Goal: Complete application form: Complete application form

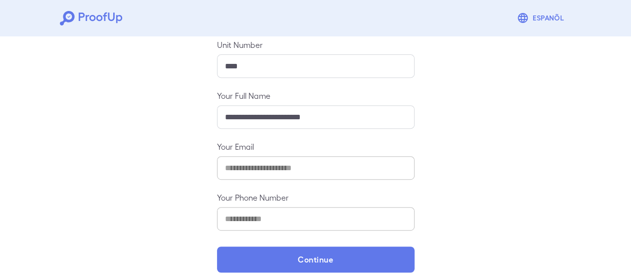
scroll to position [177, 0]
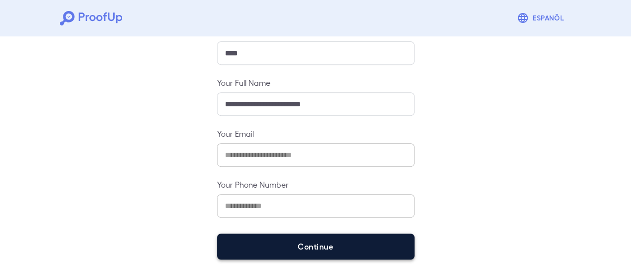
click at [370, 236] on button "Continue" at bounding box center [316, 247] width 198 height 26
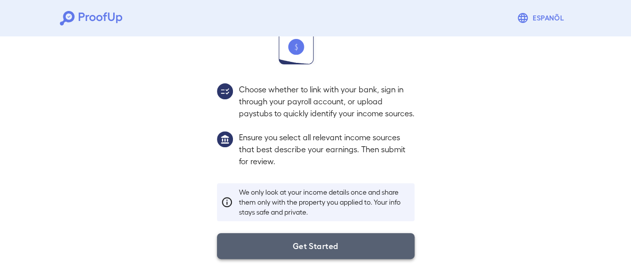
click at [290, 246] on button "Get Started" at bounding box center [316, 246] width 198 height 26
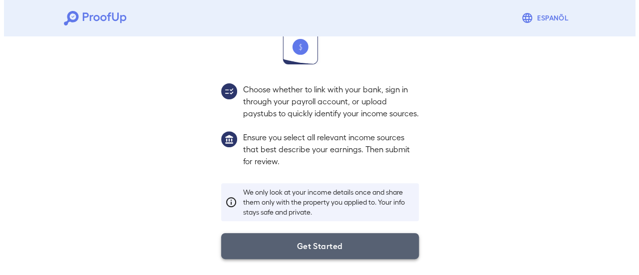
scroll to position [106, 0]
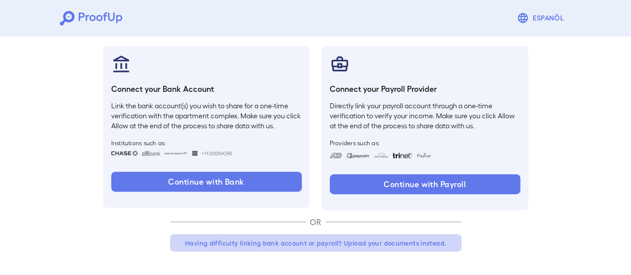
click at [382, 238] on button "Having difficulty linking bank account or payroll? Upload your documents instea…" at bounding box center [315, 243] width 291 height 18
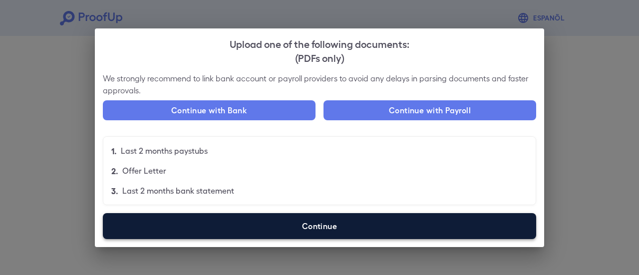
click at [304, 224] on label "Continue" at bounding box center [319, 226] width 433 height 26
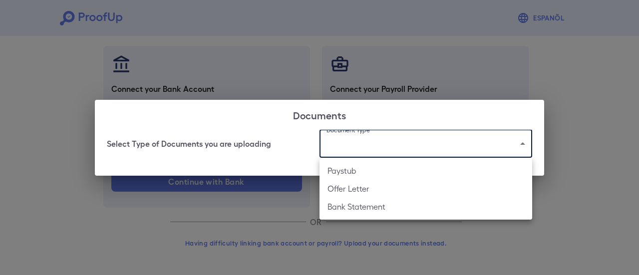
click at [343, 140] on body "Espanõl Go back How Would You Like to Verify Your Income? There are multiple wa…" at bounding box center [319, 84] width 639 height 381
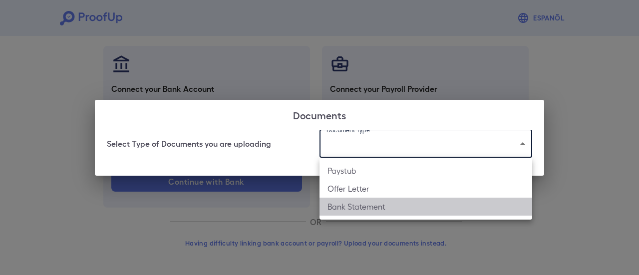
click at [345, 207] on li "Bank Statement" at bounding box center [425, 207] width 213 height 18
type input "**********"
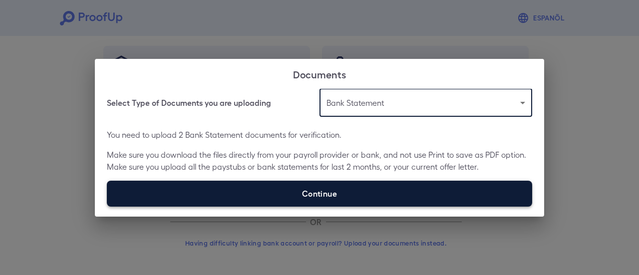
click at [312, 192] on label "Continue" at bounding box center [319, 194] width 425 height 26
click at [107, 206] on input "Continue" at bounding box center [107, 206] width 0 height 0
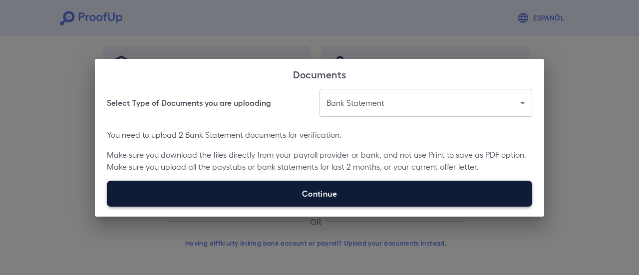
type input "**********"
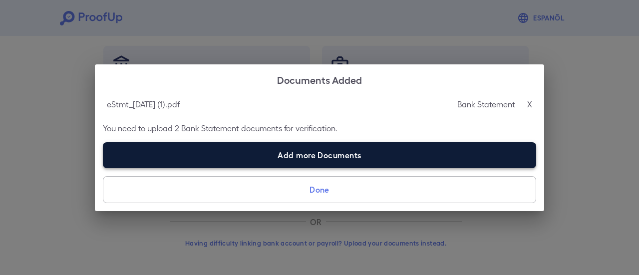
click at [282, 148] on label "Add more Documents" at bounding box center [319, 155] width 433 height 26
click at [103, 168] on input "Add more Documents" at bounding box center [103, 168] width 0 height 0
type input "**********"
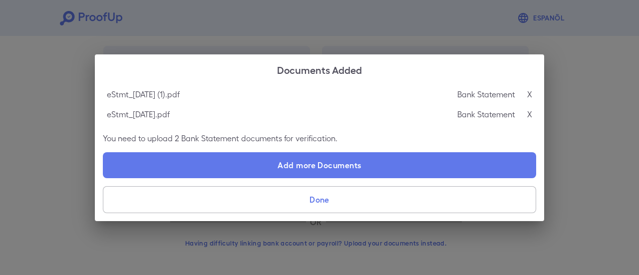
click at [390, 204] on button "Done" at bounding box center [319, 199] width 433 height 27
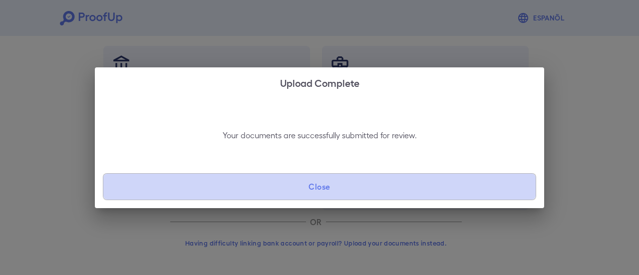
click at [389, 187] on button "Close" at bounding box center [319, 186] width 433 height 27
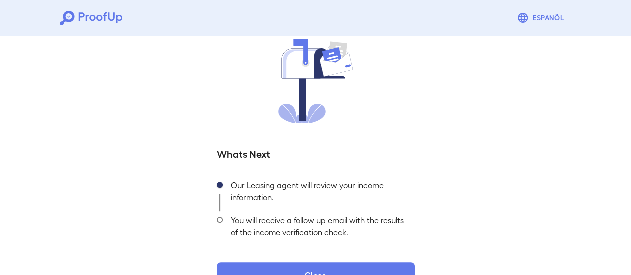
scroll to position [107, 0]
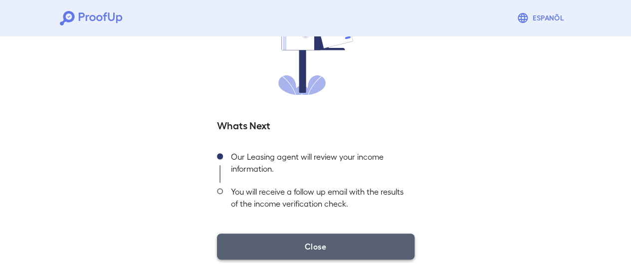
click at [350, 242] on button "Close" at bounding box center [316, 247] width 198 height 26
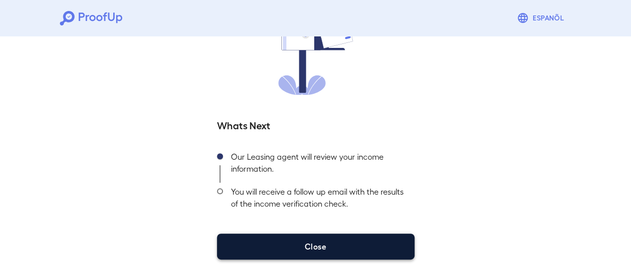
click at [354, 249] on button "Close" at bounding box center [316, 247] width 198 height 26
